Goal: Transaction & Acquisition: Subscribe to service/newsletter

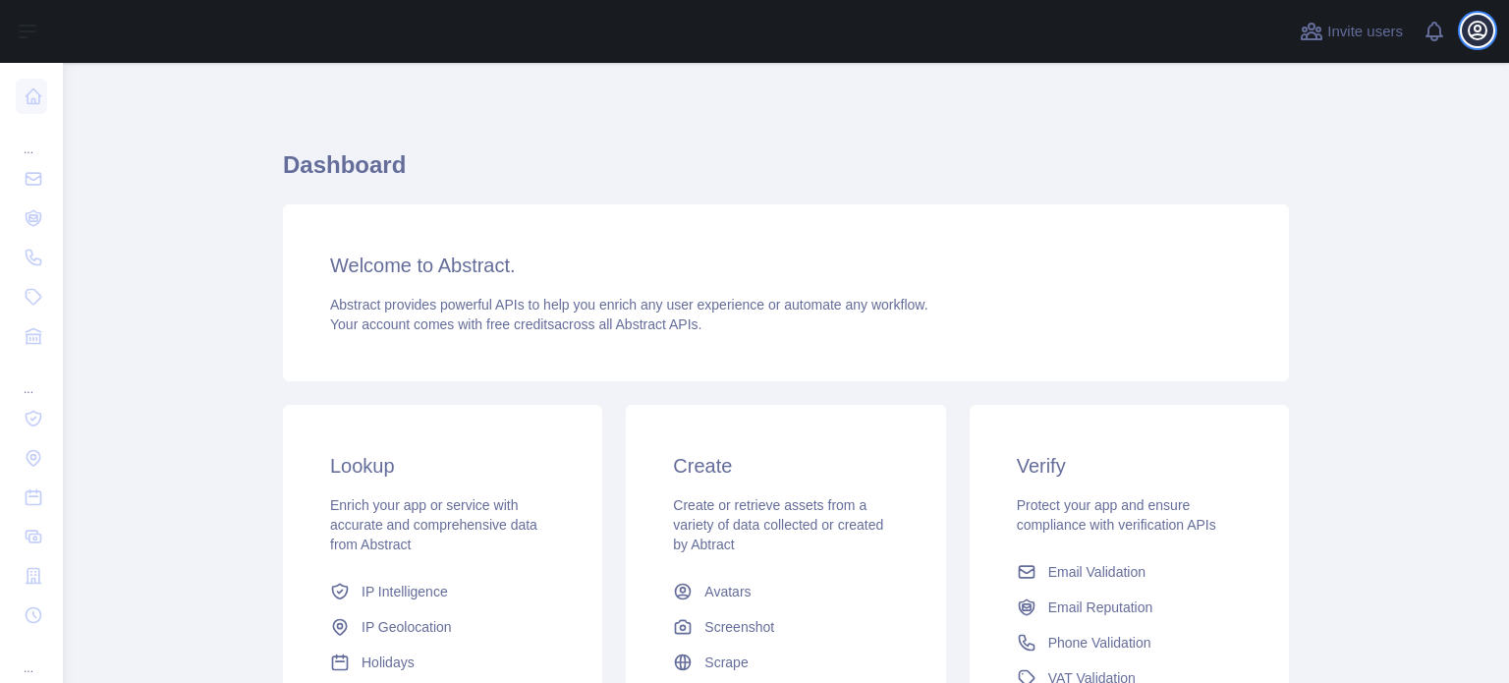
click at [1493, 34] on button "Open user menu" at bounding box center [1477, 30] width 31 height 31
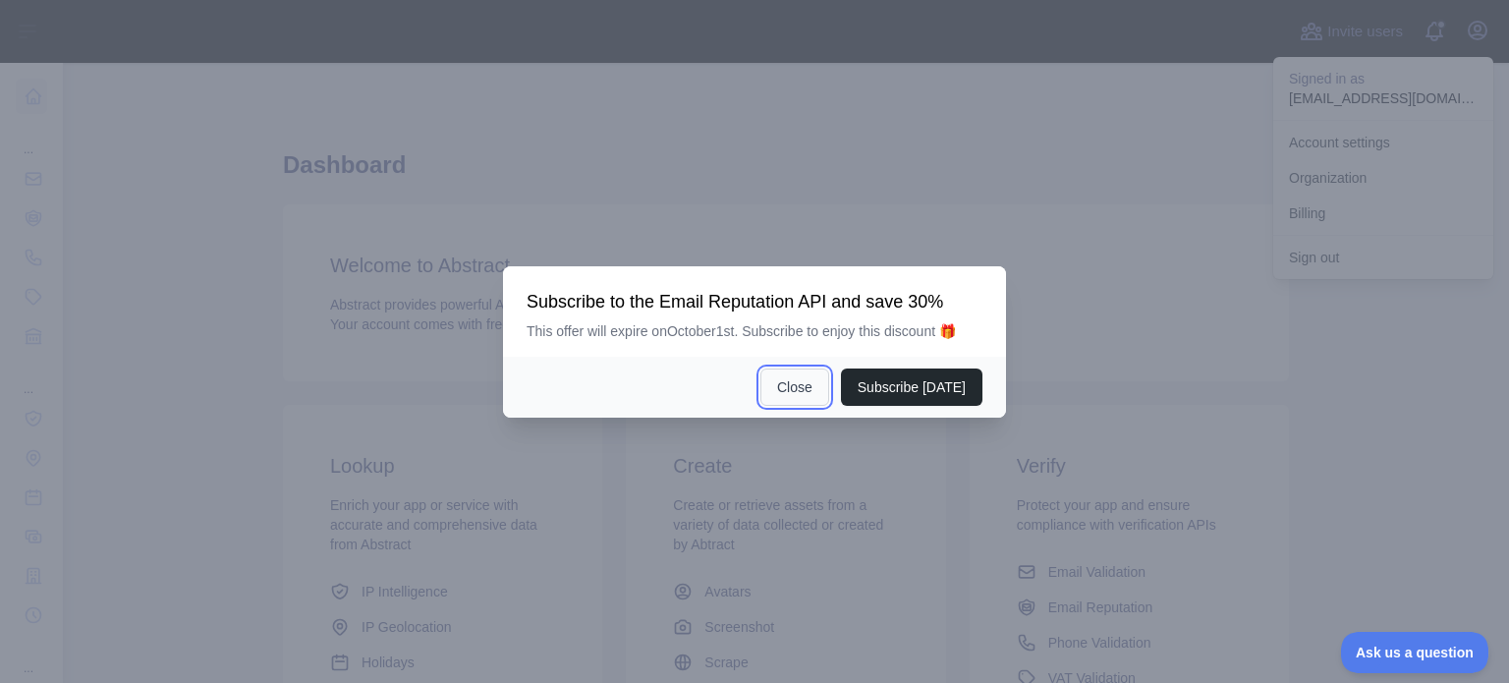
click at [826, 386] on button "Close" at bounding box center [795, 387] width 69 height 37
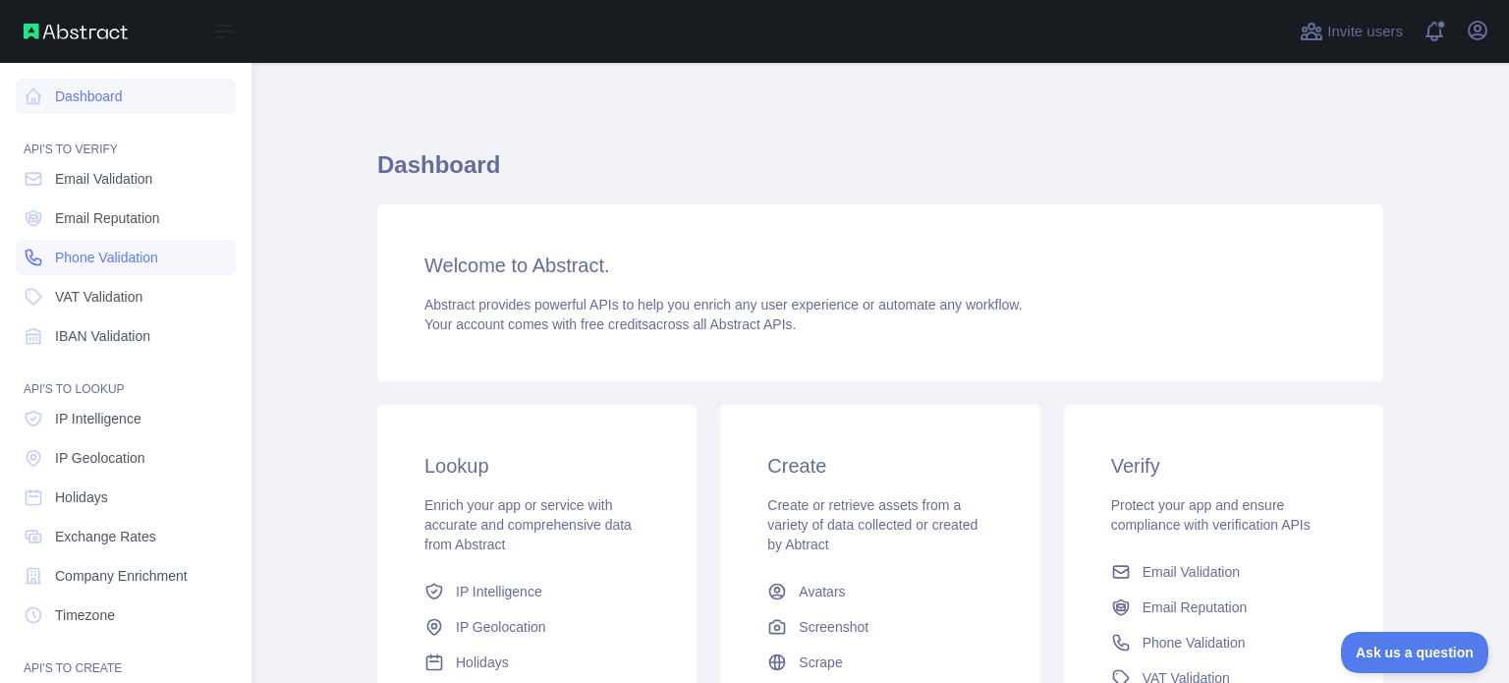
click at [76, 263] on span "Phone Validation" at bounding box center [106, 258] width 103 height 20
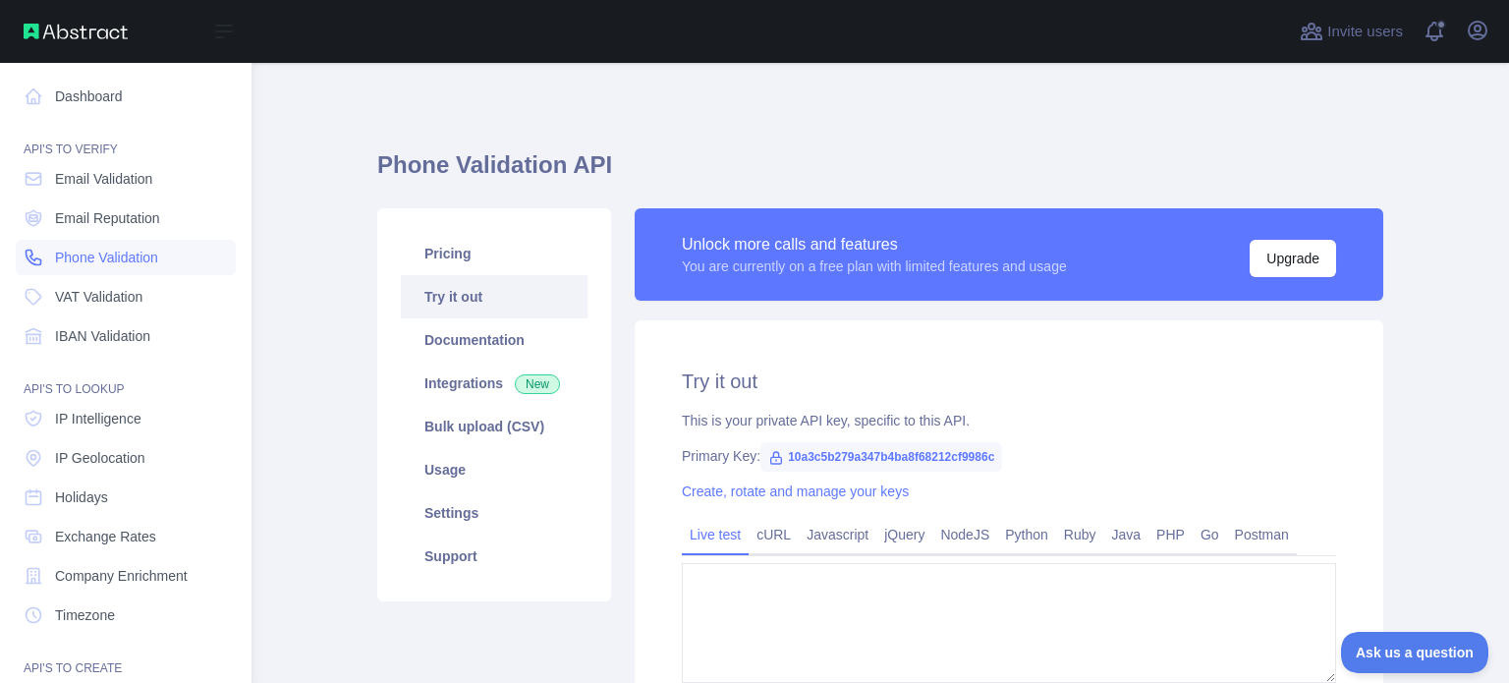
type textarea "**********"
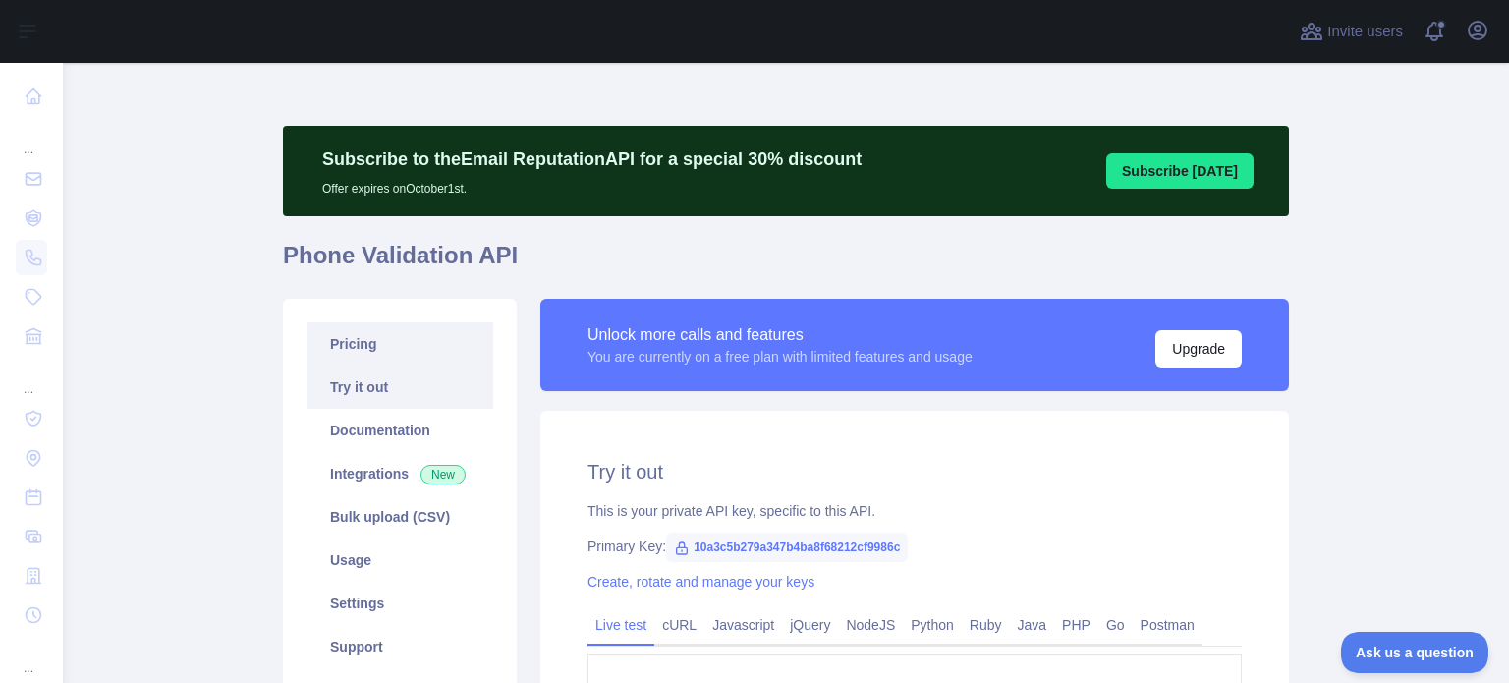
click at [384, 344] on link "Pricing" at bounding box center [400, 343] width 187 height 43
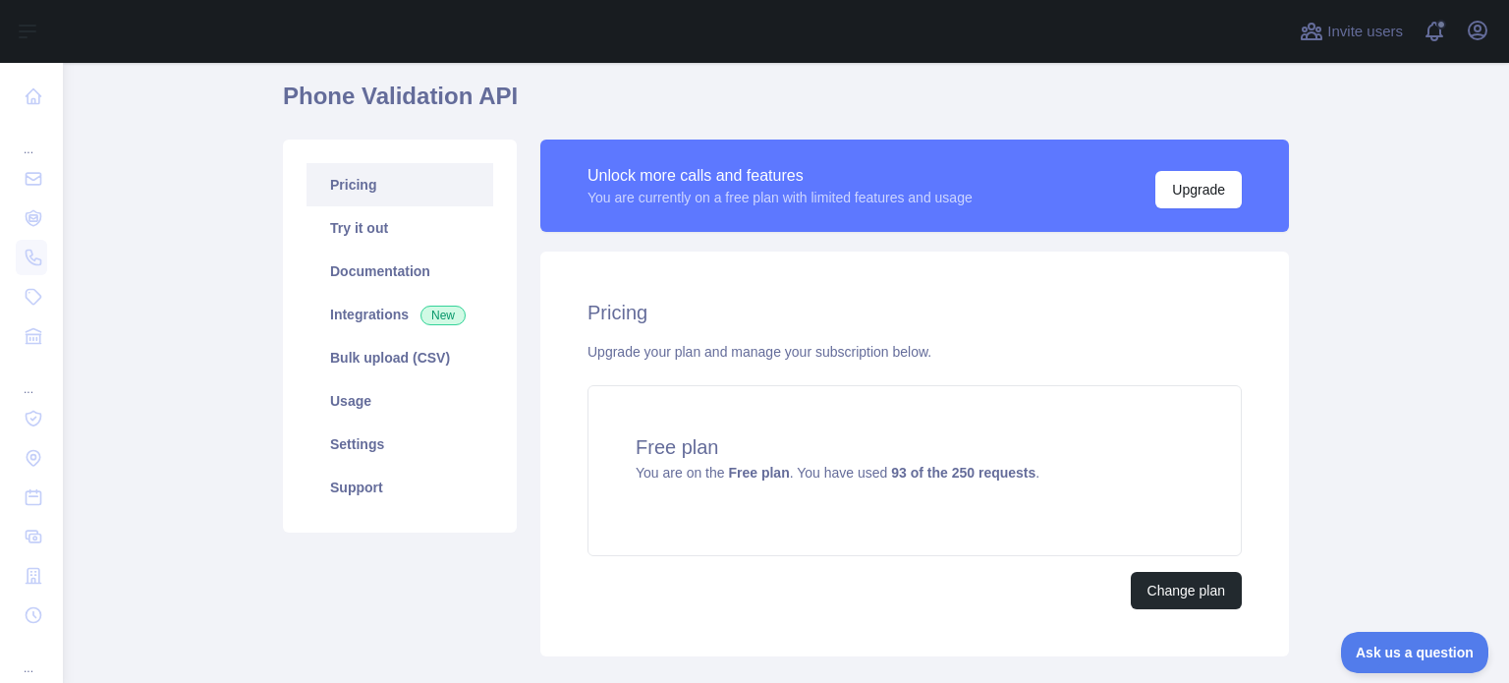
scroll to position [161, 0]
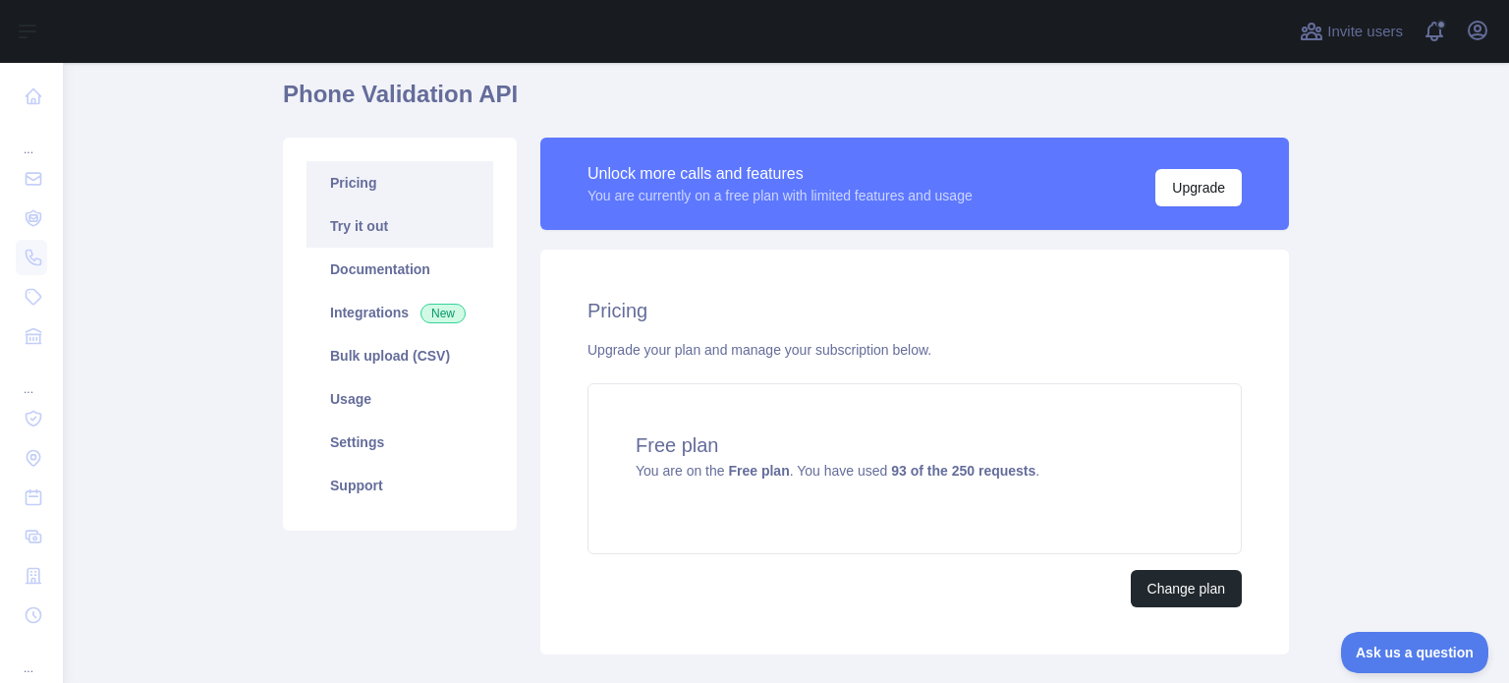
click at [368, 223] on link "Try it out" at bounding box center [400, 225] width 187 height 43
